Goal: Task Accomplishment & Management: Use online tool/utility

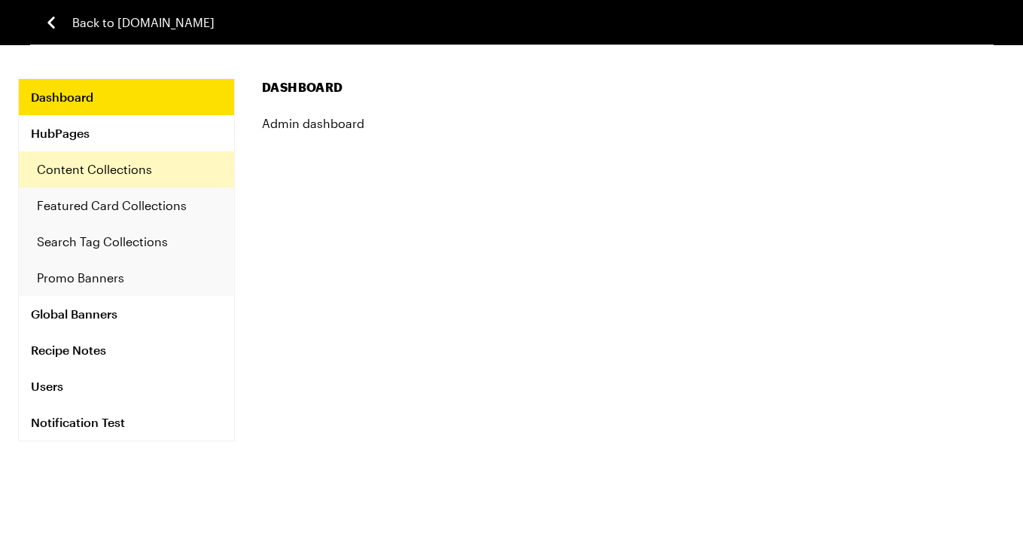
click at [89, 169] on link "Content Collections" at bounding box center [126, 169] width 215 height 36
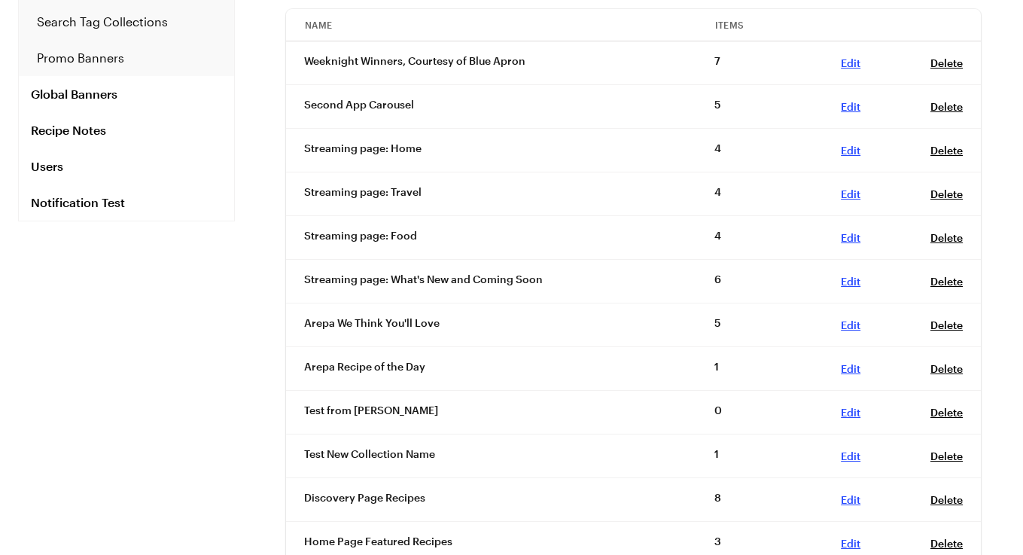
scroll to position [245, 0]
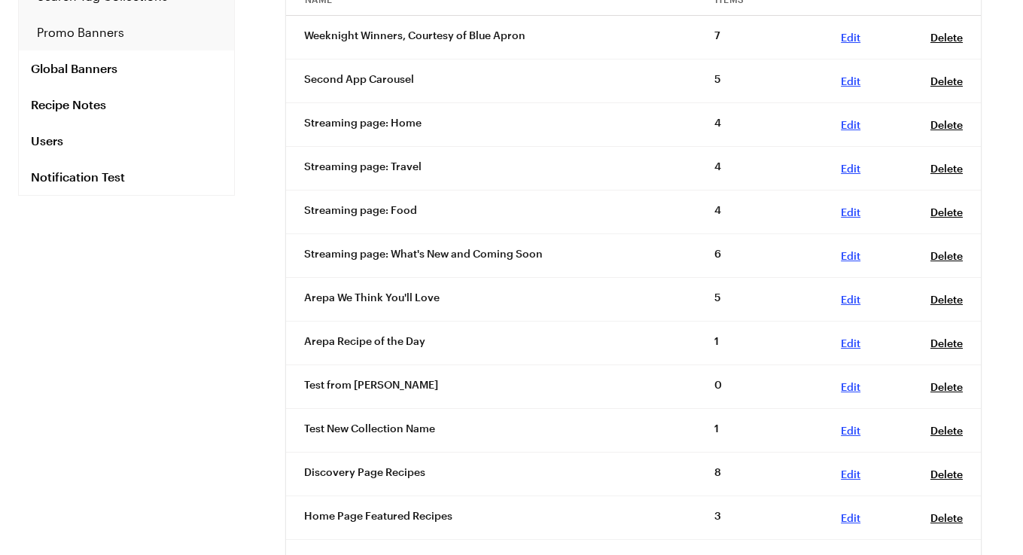
click at [853, 337] on link "Edit , 7c36e32a-5256-497a-a884-30e41b2ac5d8" at bounding box center [851, 343] width 20 height 13
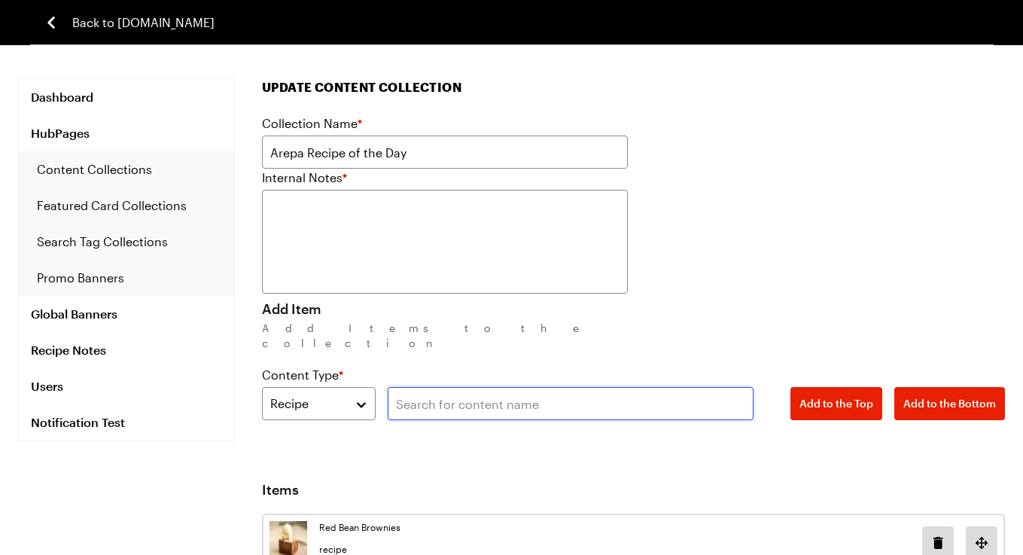
click at [431, 389] on input "text" at bounding box center [571, 403] width 366 height 33
paste input "Broccoli Cheddar Soup"
type input "Broccoli Cheddar Soup"
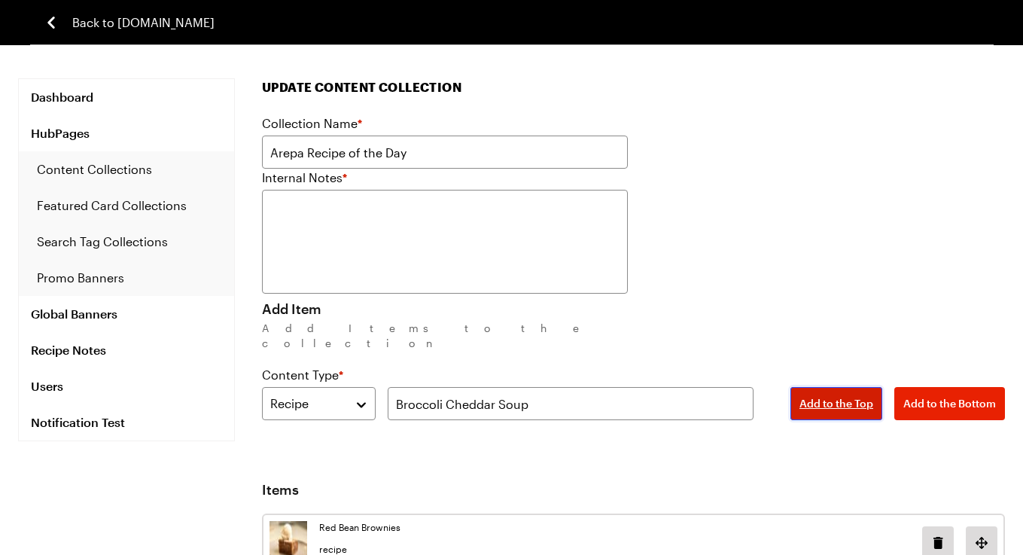
click at [827, 396] on span "Add to the Top" at bounding box center [837, 403] width 74 height 15
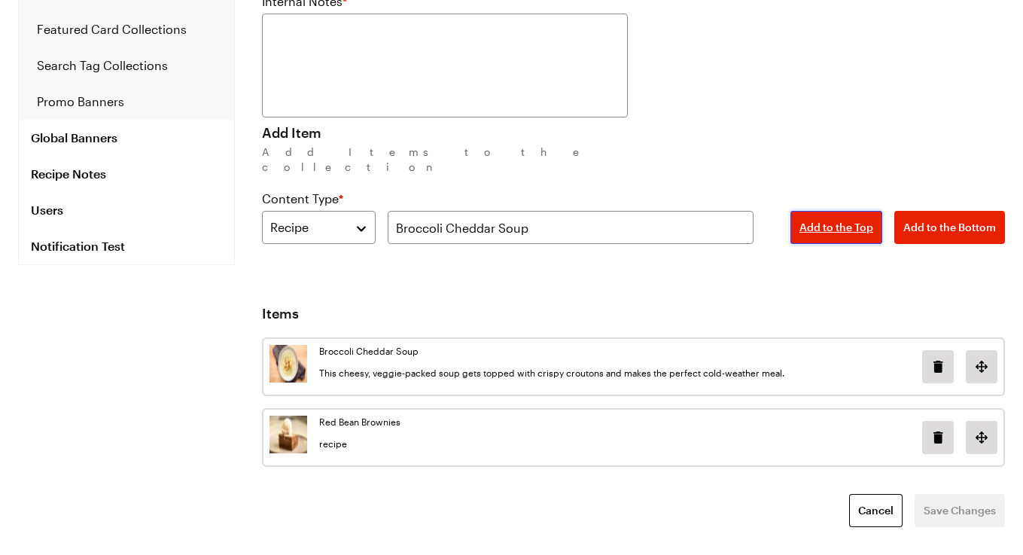
scroll to position [181, 0]
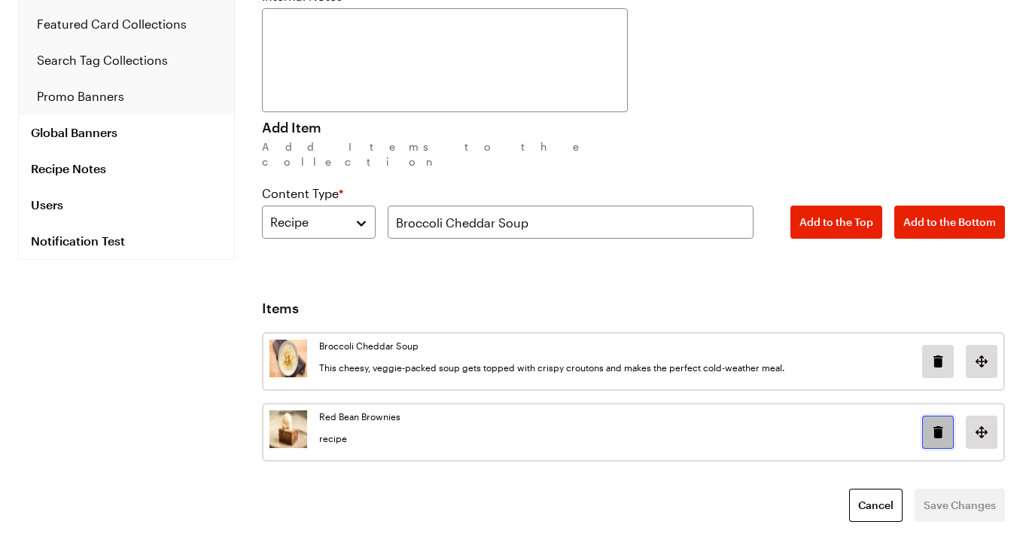
click at [937, 427] on button "Delete image in position 1" at bounding box center [938, 432] width 32 height 33
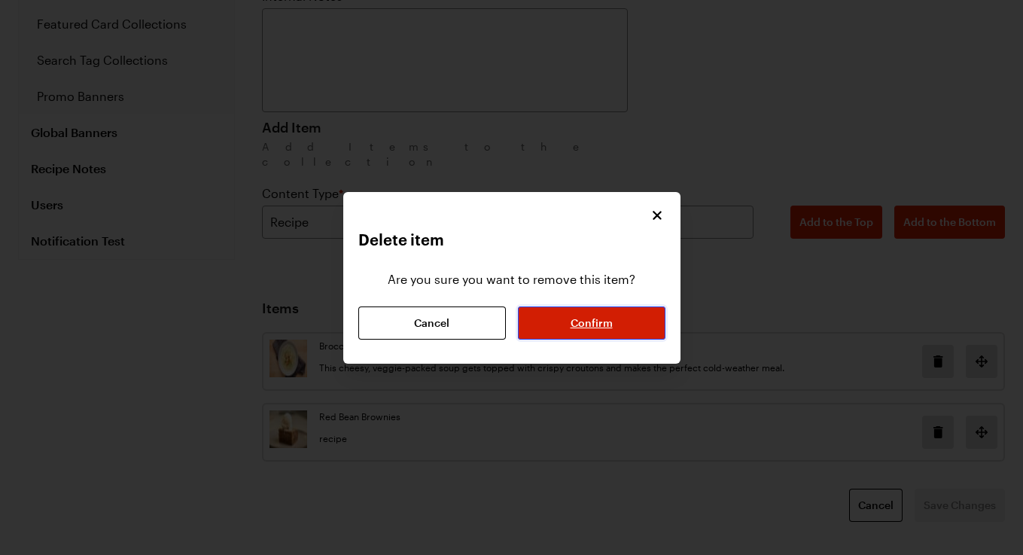
click at [631, 337] on button "Confirm" at bounding box center [592, 322] width 148 height 33
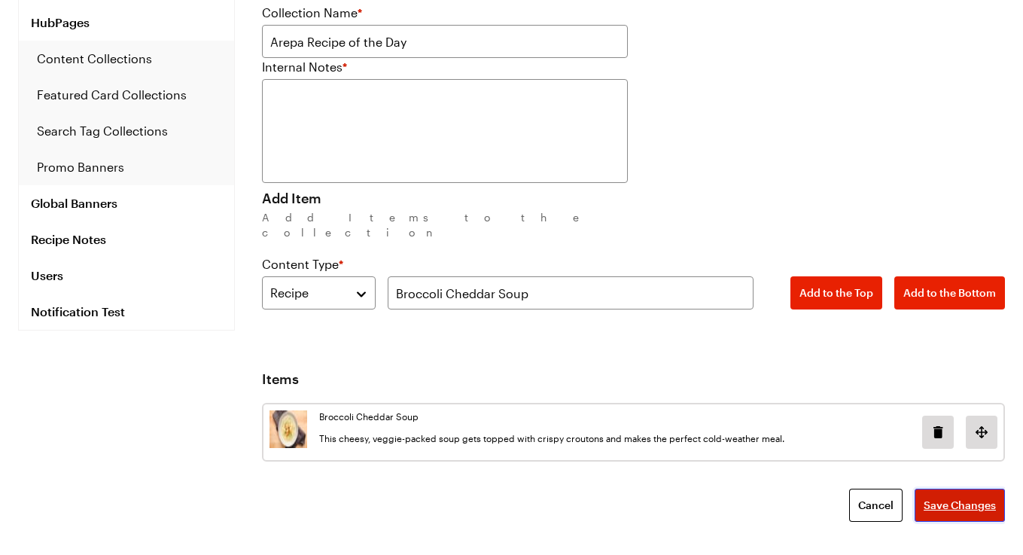
click at [943, 498] on span "Save Changes" at bounding box center [960, 505] width 72 height 15
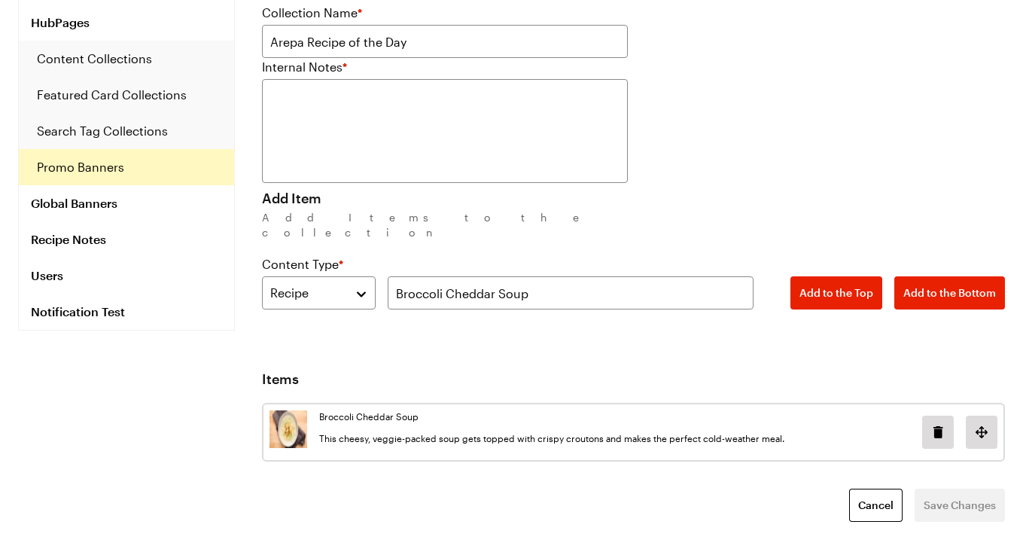
scroll to position [0, 0]
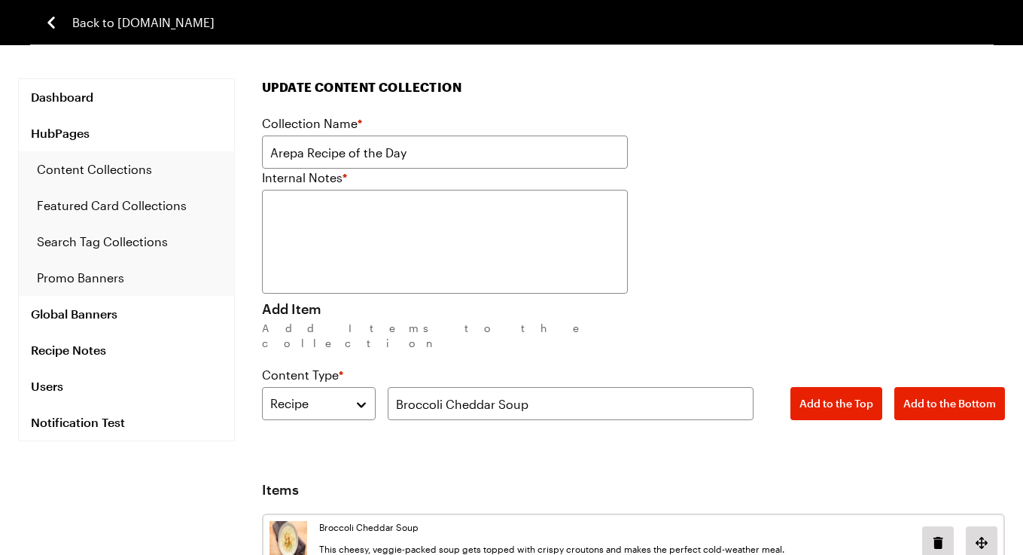
click at [121, 23] on span "Back to [DOMAIN_NAME]" at bounding box center [143, 23] width 142 height 18
